Goal: Information Seeking & Learning: Learn about a topic

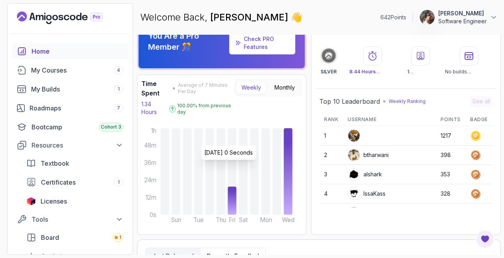
scroll to position [19, 0]
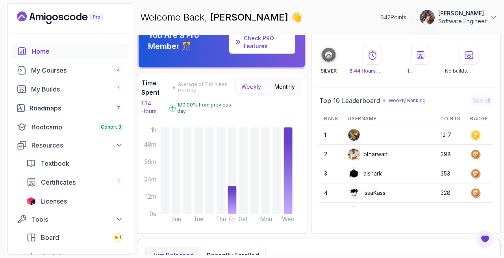
click at [412, 99] on p "Weekly Ranking" at bounding box center [407, 100] width 37 height 6
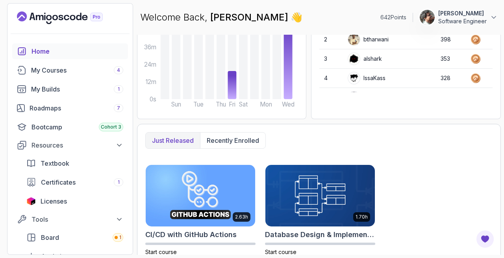
scroll to position [130, 0]
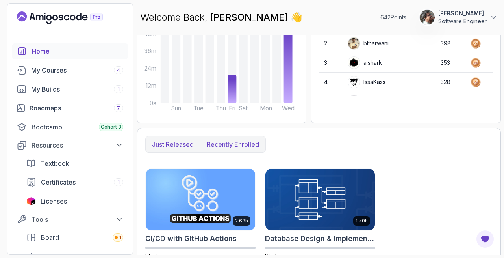
click at [249, 145] on p "Recently enrolled" at bounding box center [233, 143] width 52 height 9
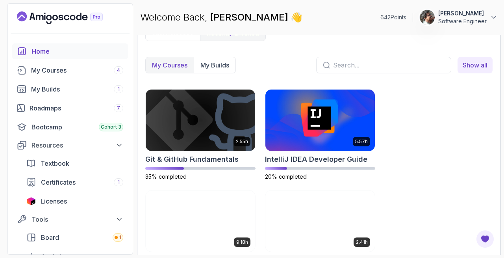
scroll to position [254, 0]
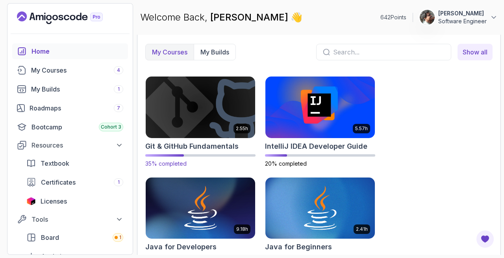
click at [195, 94] on img at bounding box center [200, 107] width 115 height 64
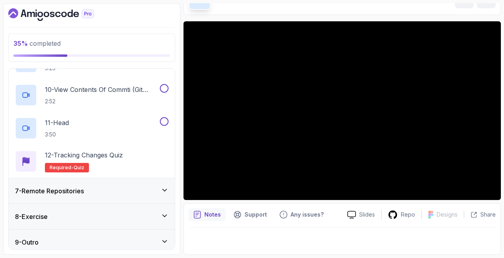
scroll to position [447, 0]
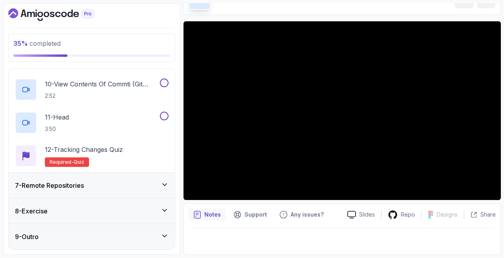
click at [105, 189] on div "7 - Remote Repositories" at bounding box center [92, 185] width 166 height 25
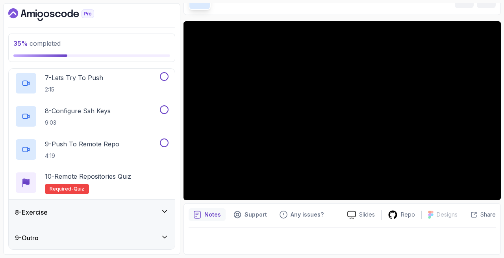
scroll to position [381, 0]
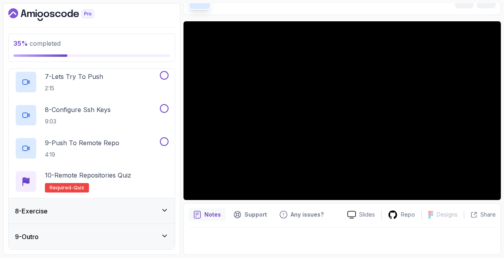
click at [41, 17] on icon "Dashboard" at bounding box center [40, 15] width 6 height 6
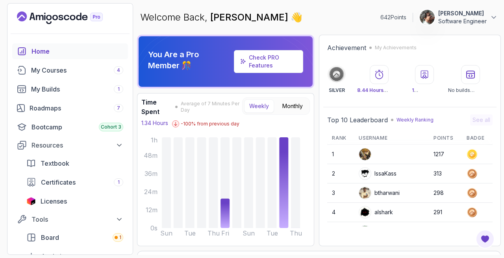
click at [310, 9] on div "Welcome Back, [PERSON_NAME] 👋 642 Points [PERSON_NAME] Software Engineer" at bounding box center [319, 17] width 364 height 28
